Goal: Information Seeking & Learning: Learn about a topic

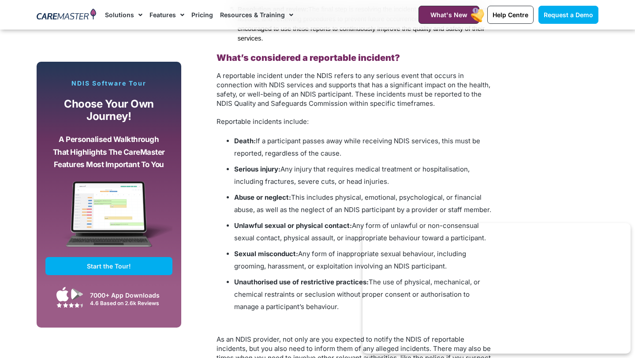
scroll to position [1034, 0]
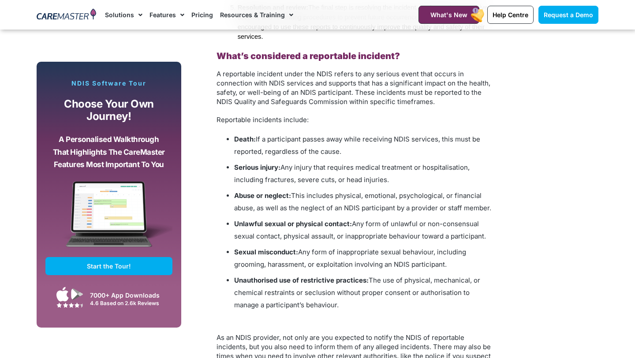
drag, startPoint x: 317, startPoint y: 299, endPoint x: 204, endPoint y: 52, distance: 271.7
copy div "Lore’i dolorsitam c adipiscing elitsedd? E temporinci utlabore etdol mag ALIQ e…"
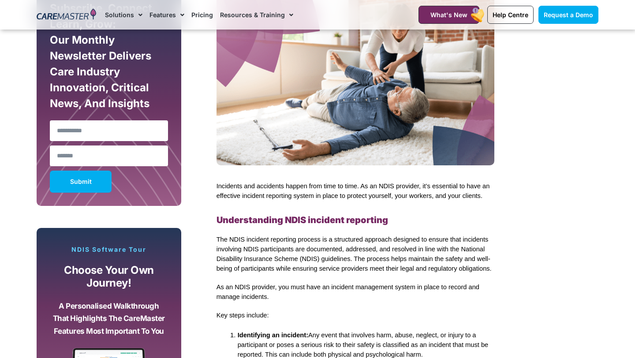
scroll to position [647, 0]
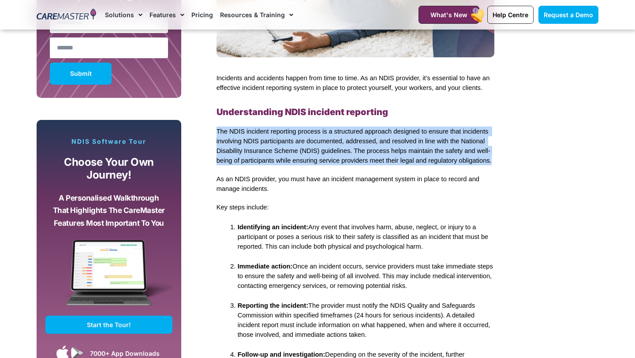
drag, startPoint x: 215, startPoint y: 128, endPoint x: 507, endPoint y: 160, distance: 294.4
copy span "The NDIS incident reporting process is a structured approach designed to ensure…"
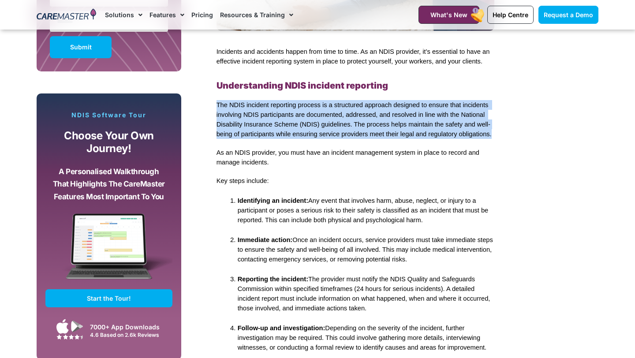
scroll to position [700, 0]
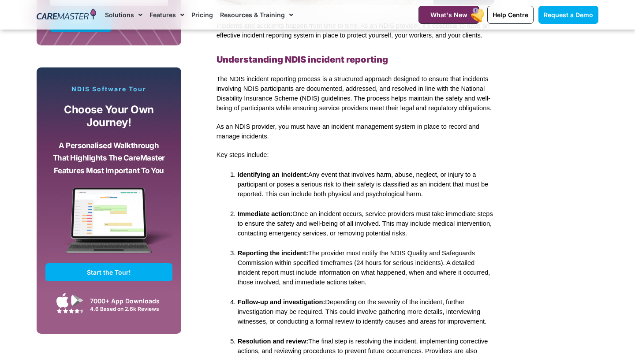
click at [373, 189] on span "Any event that involves harm, abuse, neglect, or injury to a participant or pos…" at bounding box center [364, 184] width 253 height 26
click at [434, 189] on p "Identifying an incident: Any event that involves harm, abuse, neglect, or injur…" at bounding box center [366, 184] width 257 height 29
drag, startPoint x: 434, startPoint y: 194, endPoint x: 233, endPoint y: 176, distance: 201.2
click at [238, 176] on li "Identifying an incident: Any event that involves harm, abuse, neglect, or injur…" at bounding box center [366, 184] width 257 height 30
copy p "Identifying an incident: Any event that involves harm, abuse, neglect, or injur…"
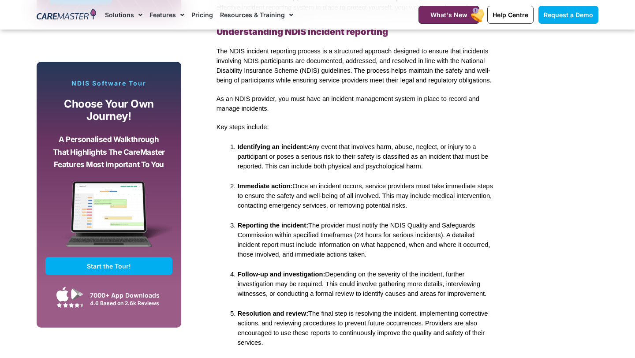
scroll to position [762, 0]
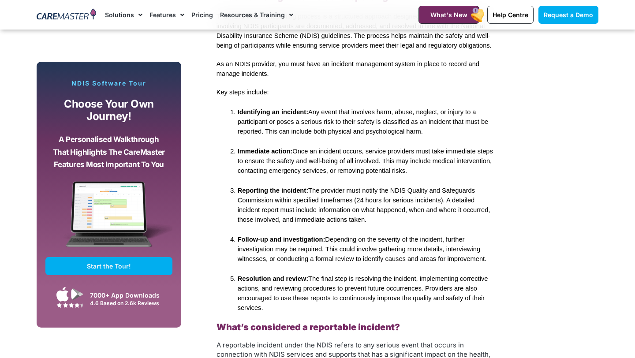
click at [375, 212] on p "Reporting the incident: The provider must notify the NDIS Quality and Safeguard…" at bounding box center [366, 205] width 257 height 39
click at [307, 219] on span "The provider must notify the NDIS Quality and Safeguards Commission within spec…" at bounding box center [365, 205] width 255 height 36
drag, startPoint x: 374, startPoint y: 219, endPoint x: 309, endPoint y: 189, distance: 71.7
click at [309, 189] on p "Reporting the incident: The provider must notify the NDIS Quality and Safeguard…" at bounding box center [366, 205] width 257 height 39
copy span "The provider must notify the NDIS Quality and Safeguards Commission within spec…"
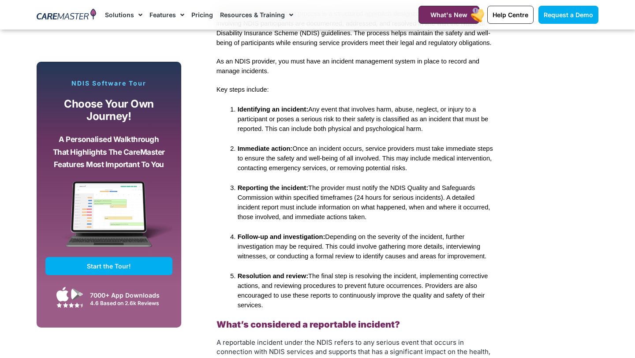
scroll to position [815, 0]
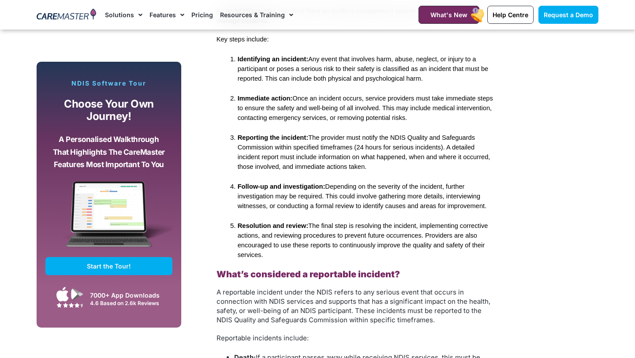
click at [334, 200] on span "Depending on the severity of the incident, further investigation may be require…" at bounding box center [362, 196] width 249 height 26
drag, startPoint x: 493, startPoint y: 204, endPoint x: 234, endPoint y: 183, distance: 259.4
click at [238, 183] on li "Follow-up and investigation: Depending on the severity of the incident, further…" at bounding box center [366, 195] width 257 height 30
copy p "Follow-up and investigation: Depending on the severity of the incident, further…"
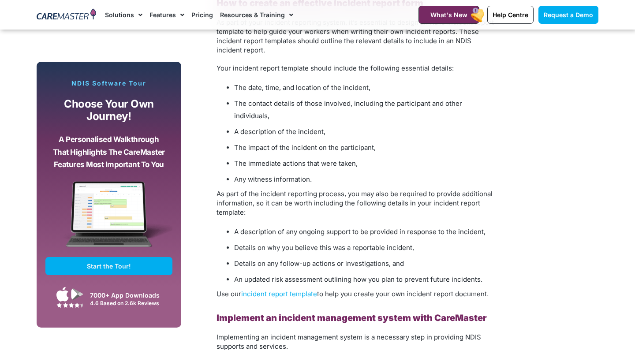
scroll to position [2128, 0]
